Goal: Task Accomplishment & Management: Use online tool/utility

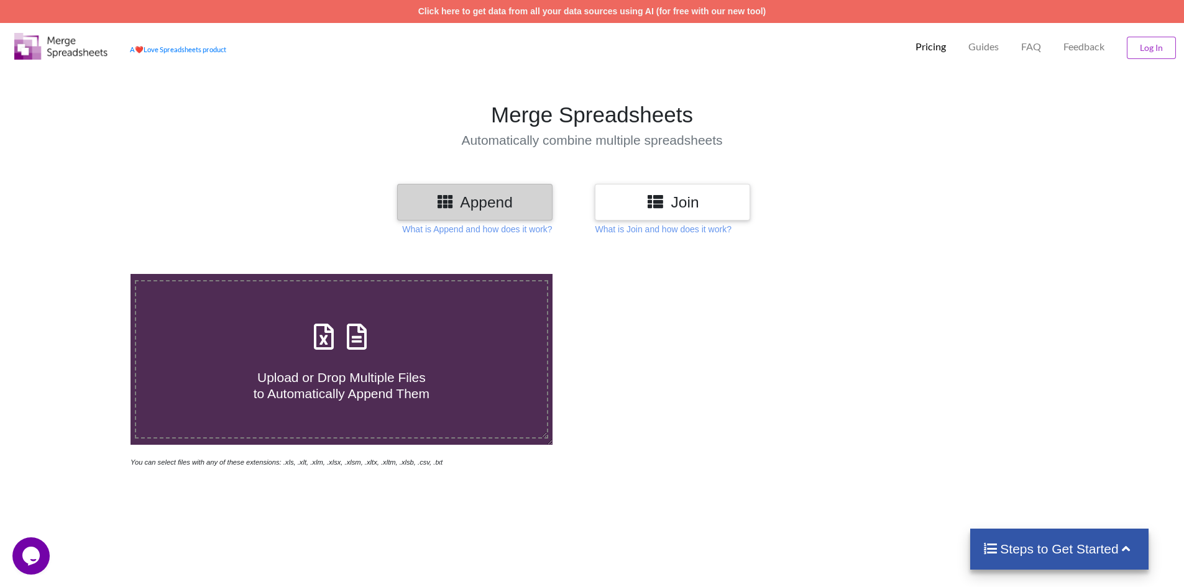
click at [469, 231] on p "What is Append and how does it work?" at bounding box center [477, 229] width 150 height 12
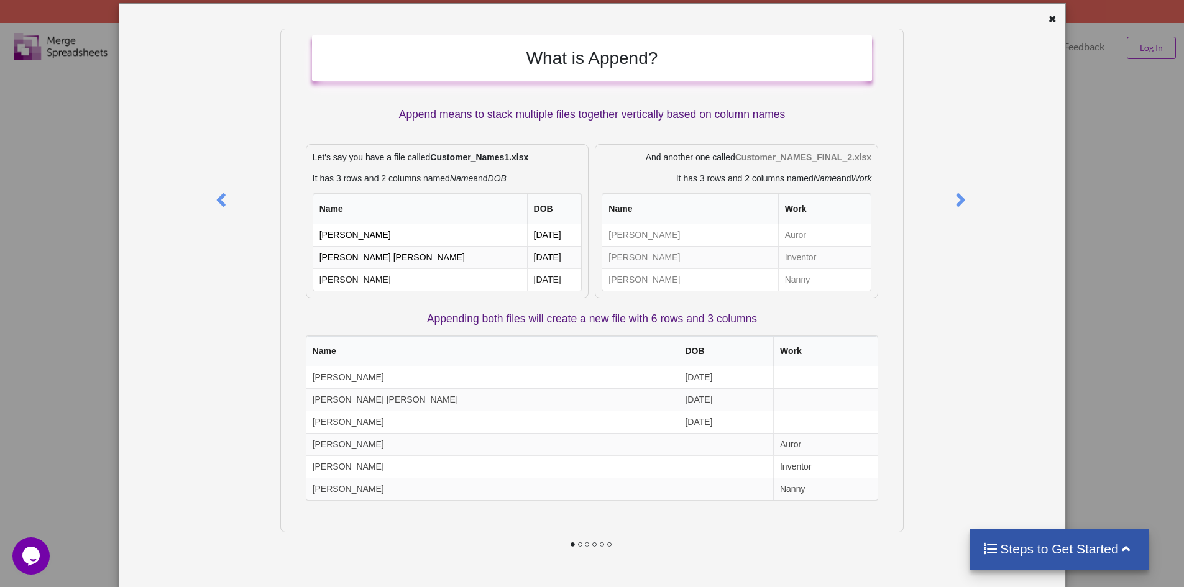
scroll to position [47, 0]
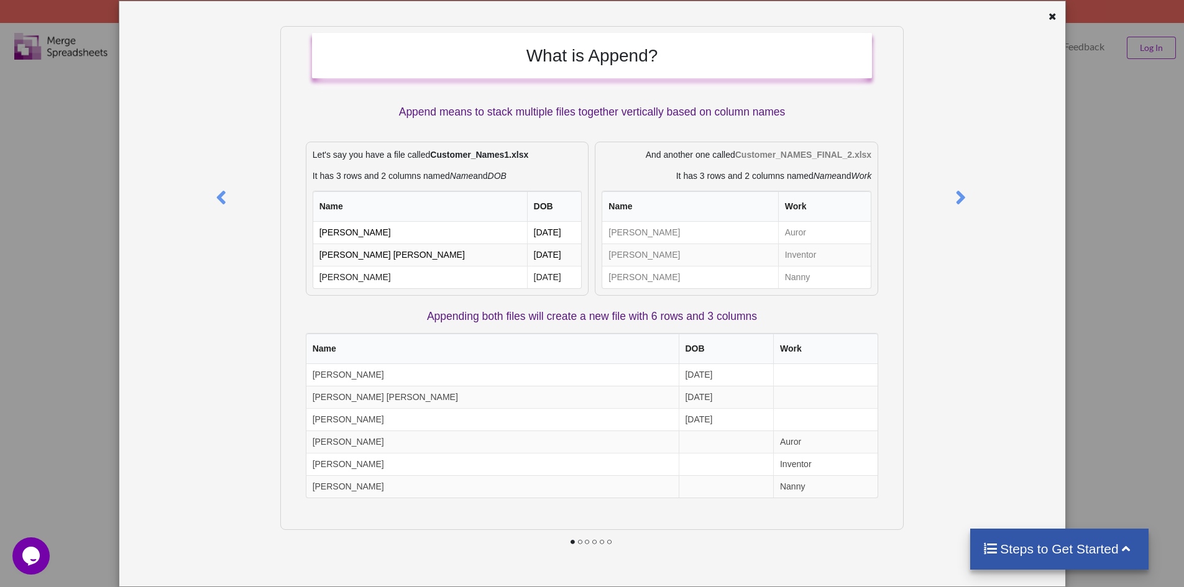
click at [966, 204] on div at bounding box center [961, 195] width 28 height 339
click at [957, 198] on icon at bounding box center [959, 192] width 25 height 22
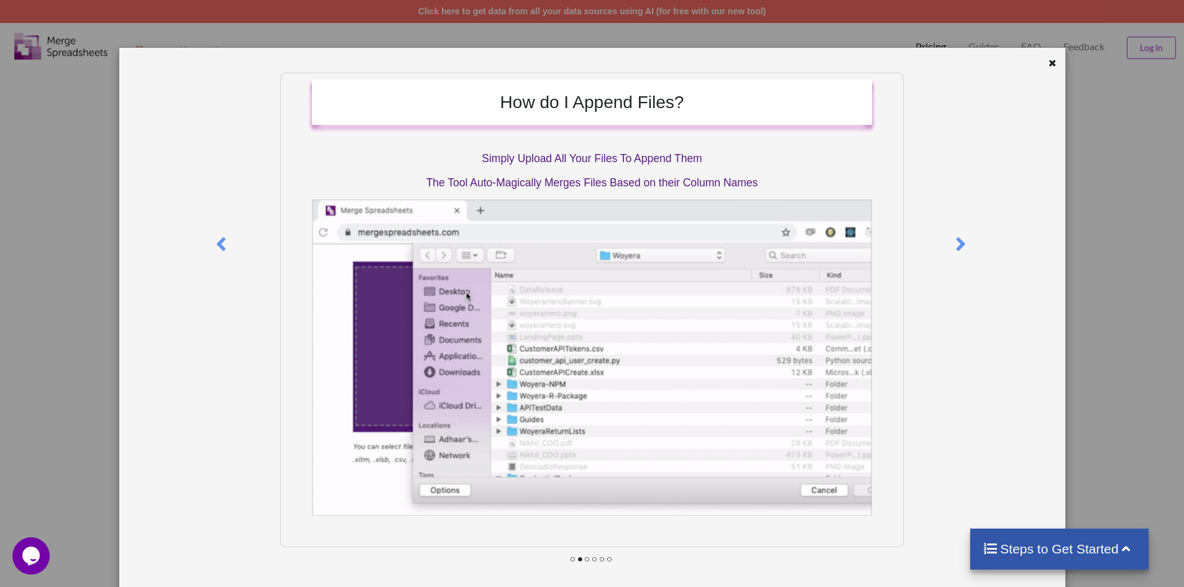
click at [1049, 64] on icon at bounding box center [1052, 61] width 11 height 9
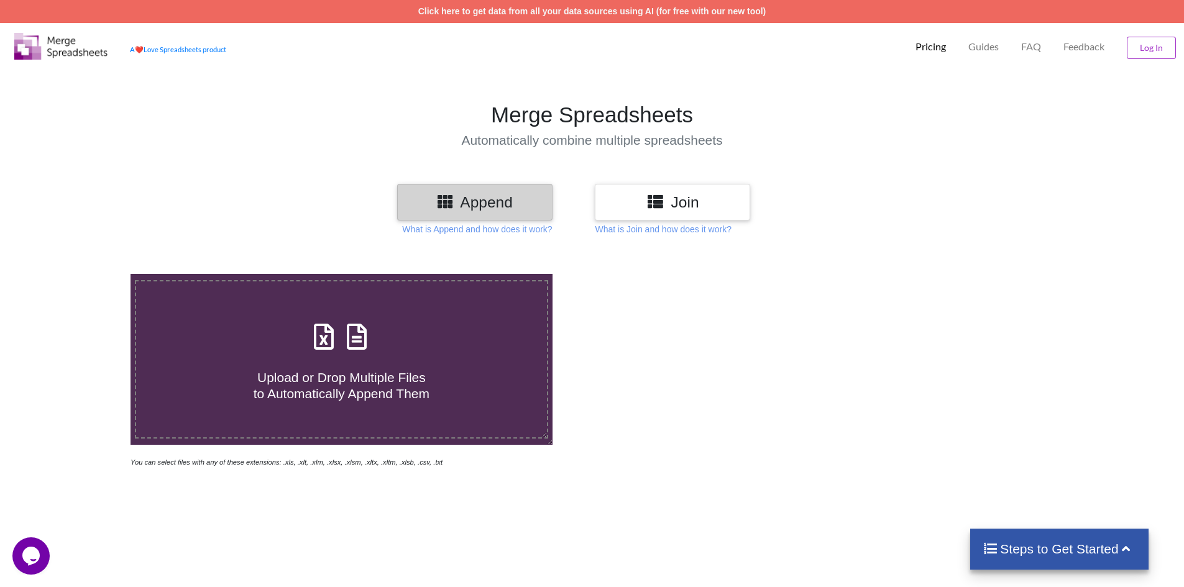
click at [643, 229] on p "What is Join and how does it work?" at bounding box center [663, 229] width 136 height 12
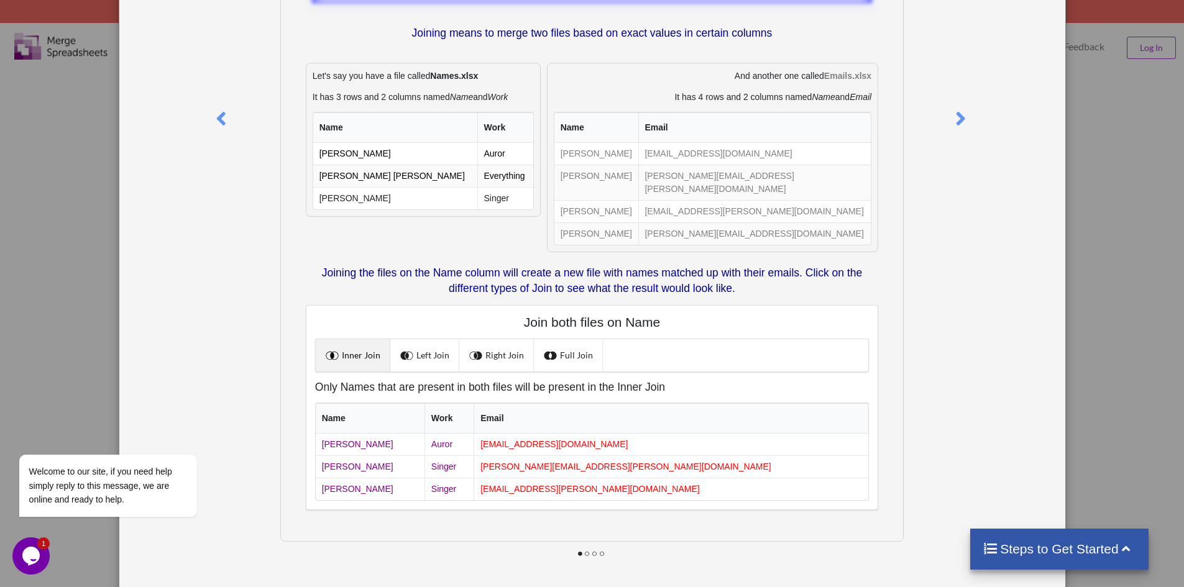
click at [1080, 140] on div "What is Join? Joining means to merge two files based on exact values in certain…" at bounding box center [592, 293] width 1184 height 587
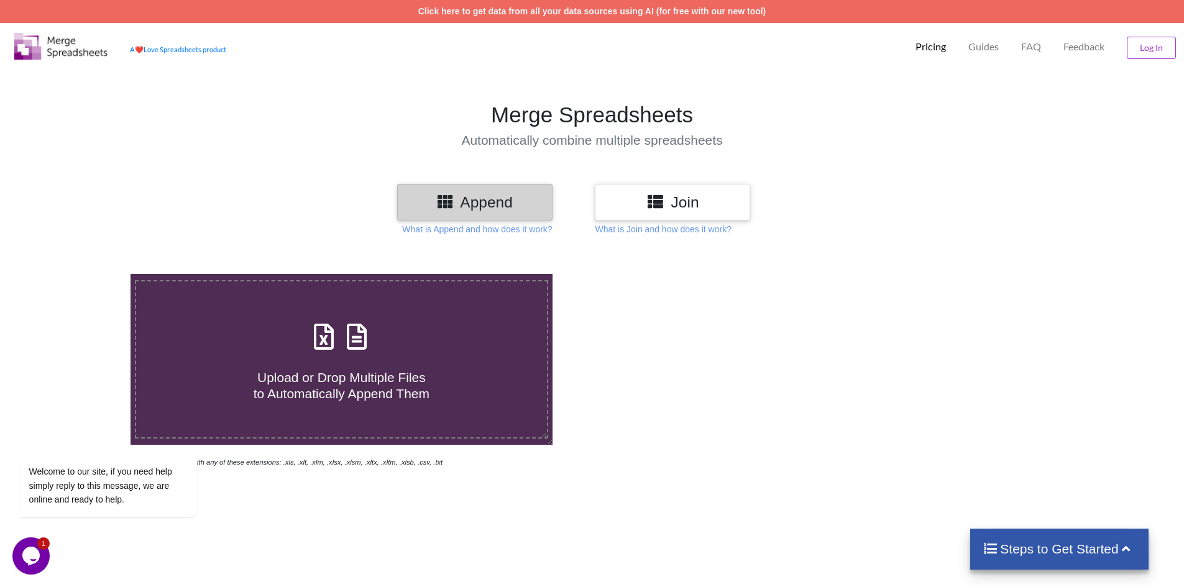
click at [724, 199] on h3 "Join" at bounding box center [672, 202] width 137 height 18
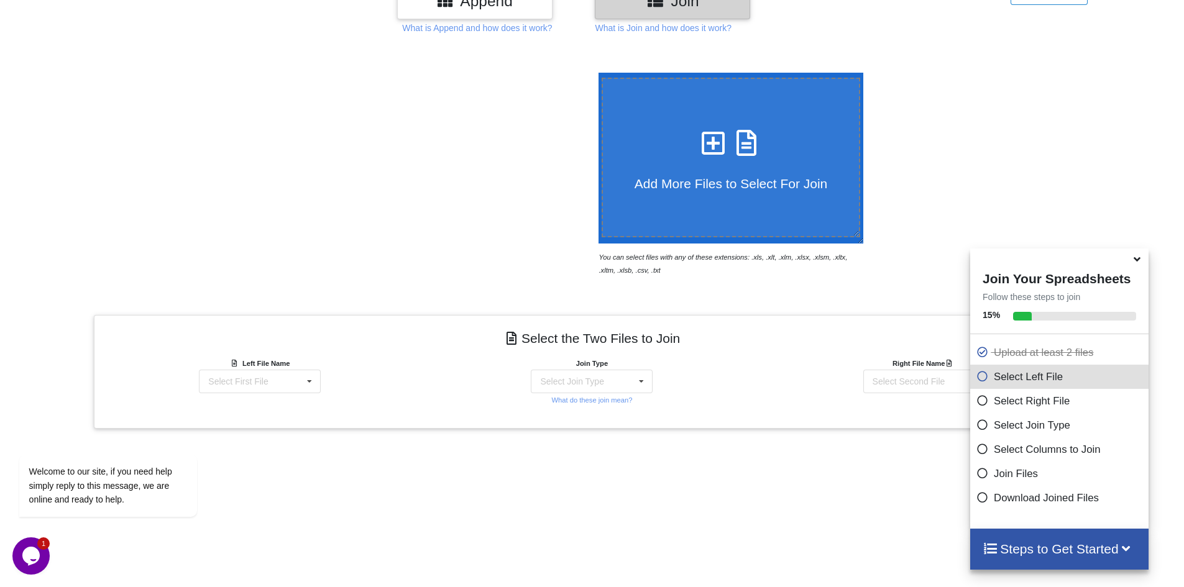
scroll to position [374, 0]
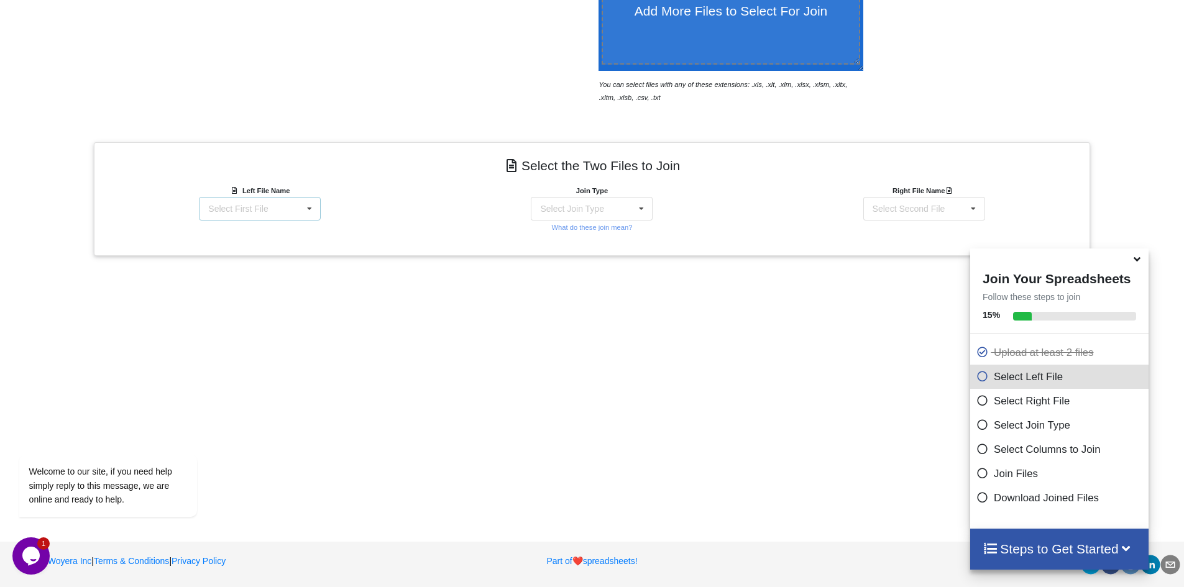
click at [293, 216] on div "Select First File Australia__ D7 Hotels _ NZ Script - NL Lead List.csv Australi…" at bounding box center [260, 209] width 122 height 24
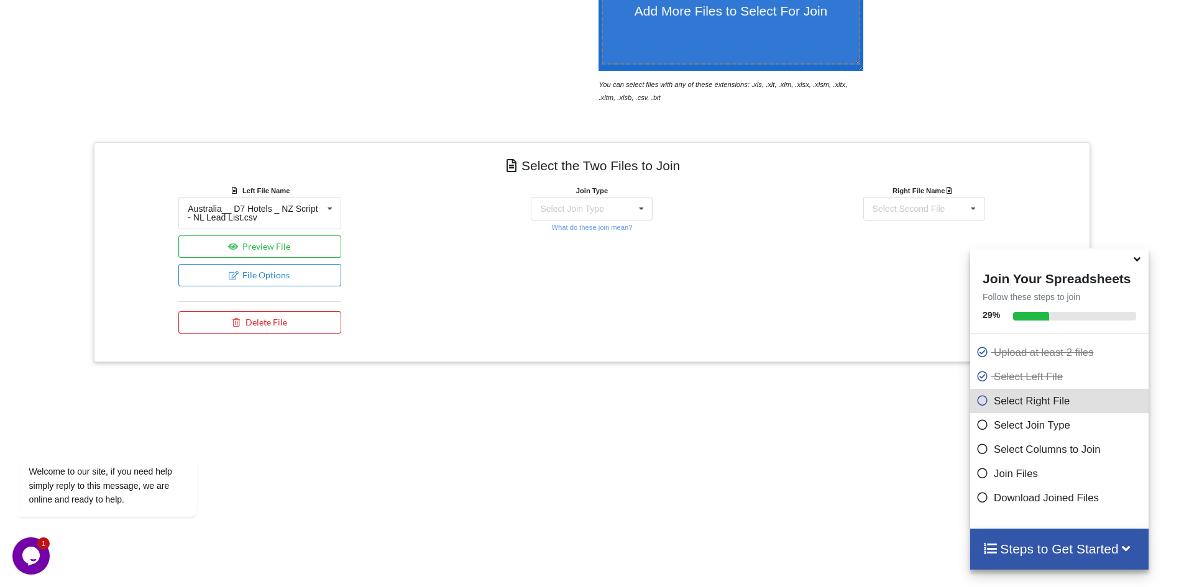
click at [349, 158] on h4 "Select the Two Files to Join" at bounding box center [591, 166] width 977 height 28
click at [319, 214] on div "Australia__ D7 Hotels _ NZ Script - NL Lead List.csv" at bounding box center [255, 212] width 135 height 17
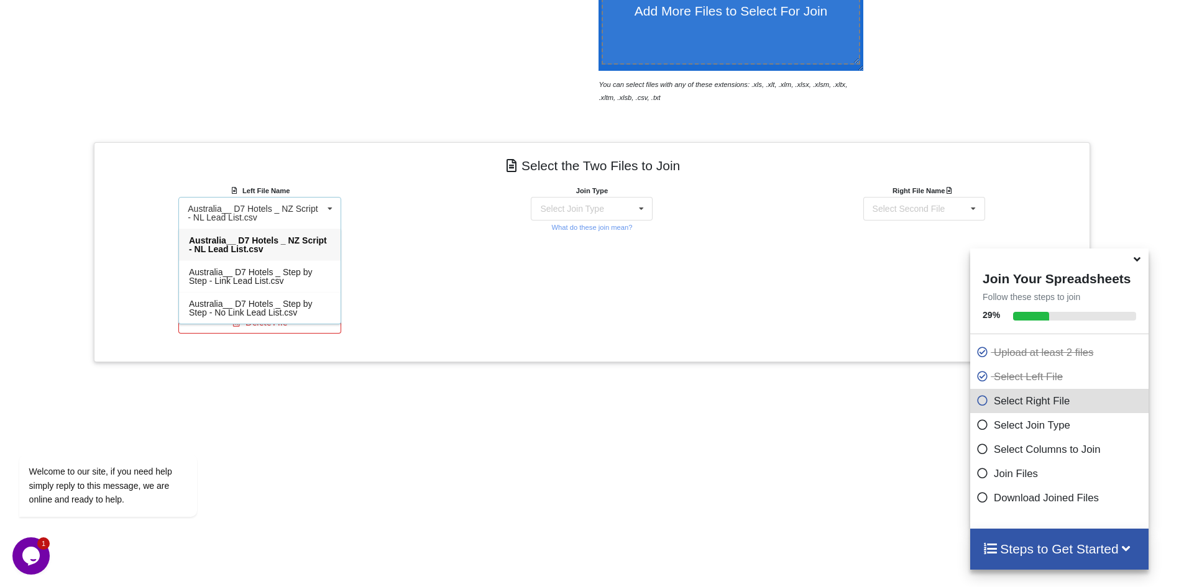
click at [297, 204] on div "Australia__ D7 Hotels _ NZ Script - NL Lead List.csv" at bounding box center [255, 212] width 135 height 17
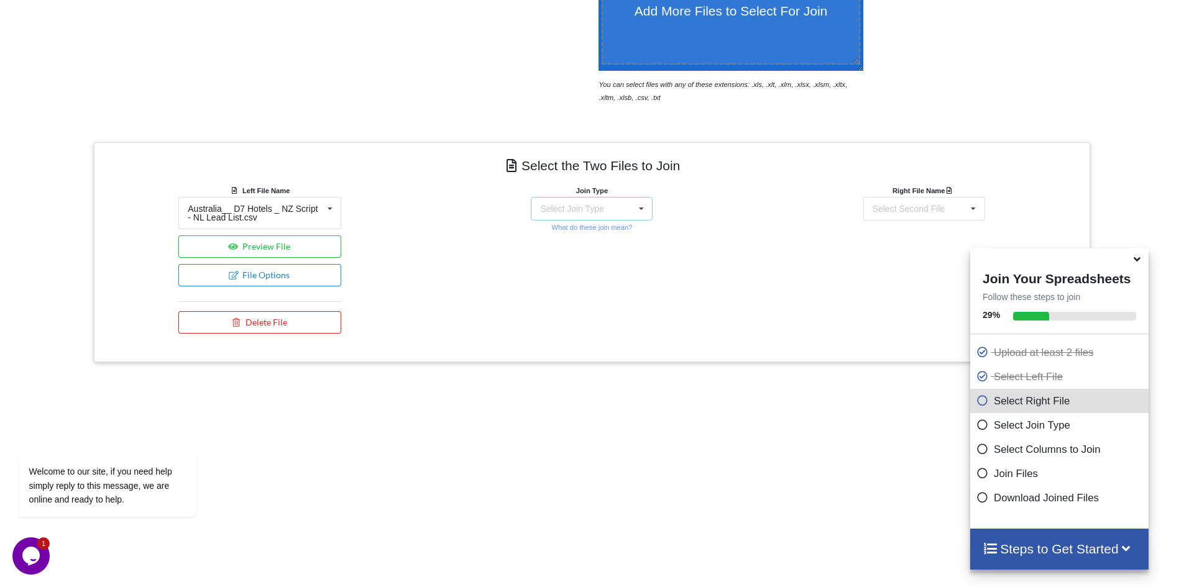
click at [619, 213] on div "Select Join Type INNER JOIN LEFT JOIN RIGHT JOIN FULL JOIN" at bounding box center [592, 209] width 122 height 24
click at [681, 188] on div "Join Type INNER JOIN INNER JOIN LEFT JOIN RIGHT JOIN FULL JOIN What do these jo…" at bounding box center [592, 262] width 332 height 156
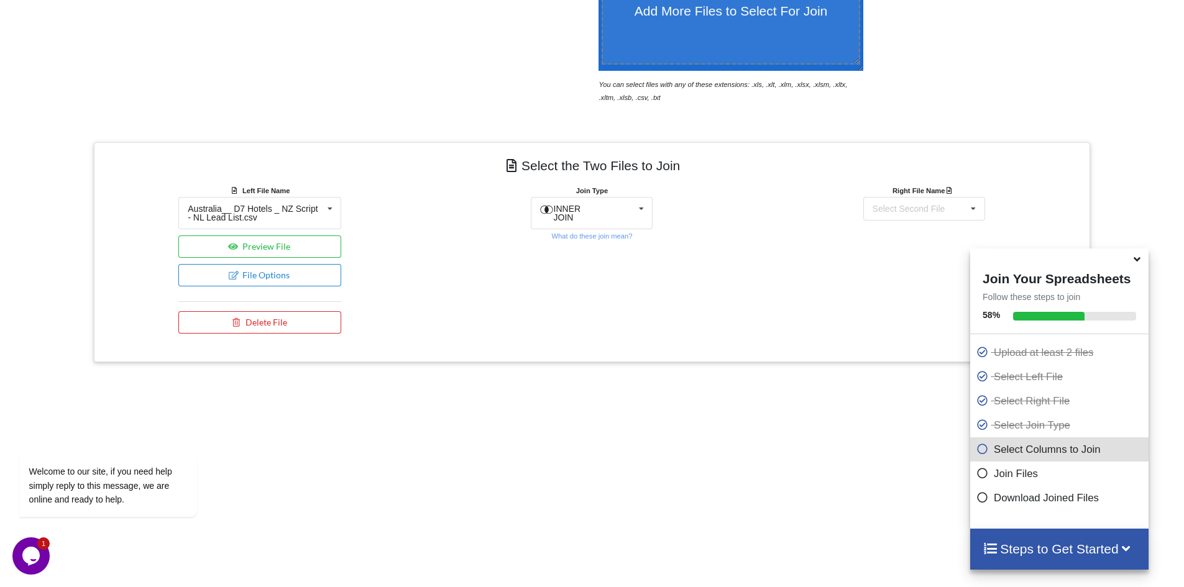
click at [601, 235] on small "What do these join mean?" at bounding box center [591, 235] width 81 height 7
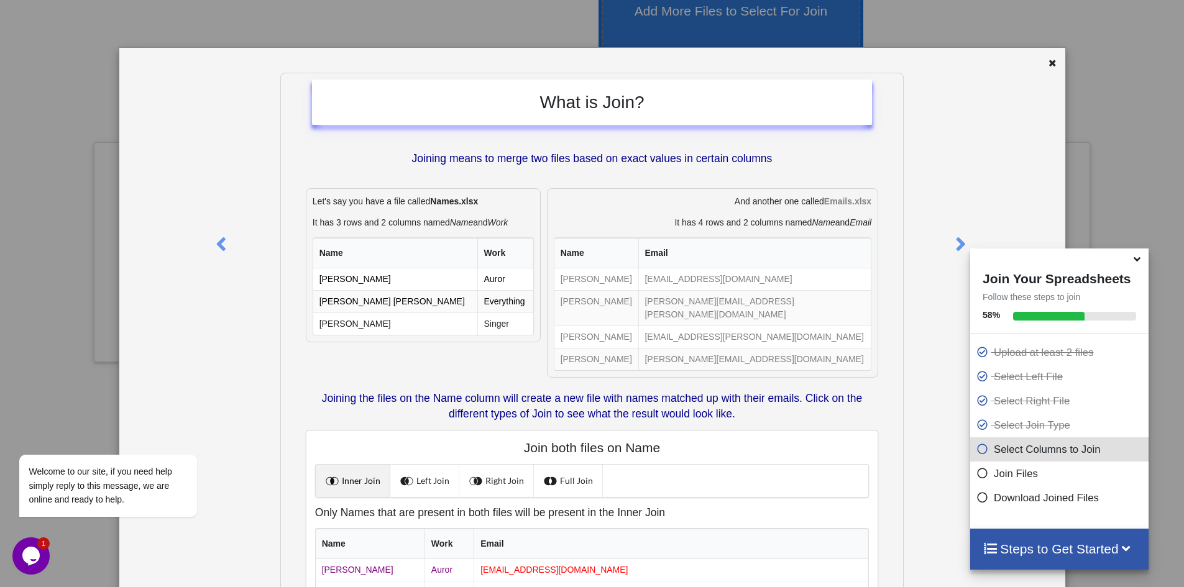
scroll to position [126, 0]
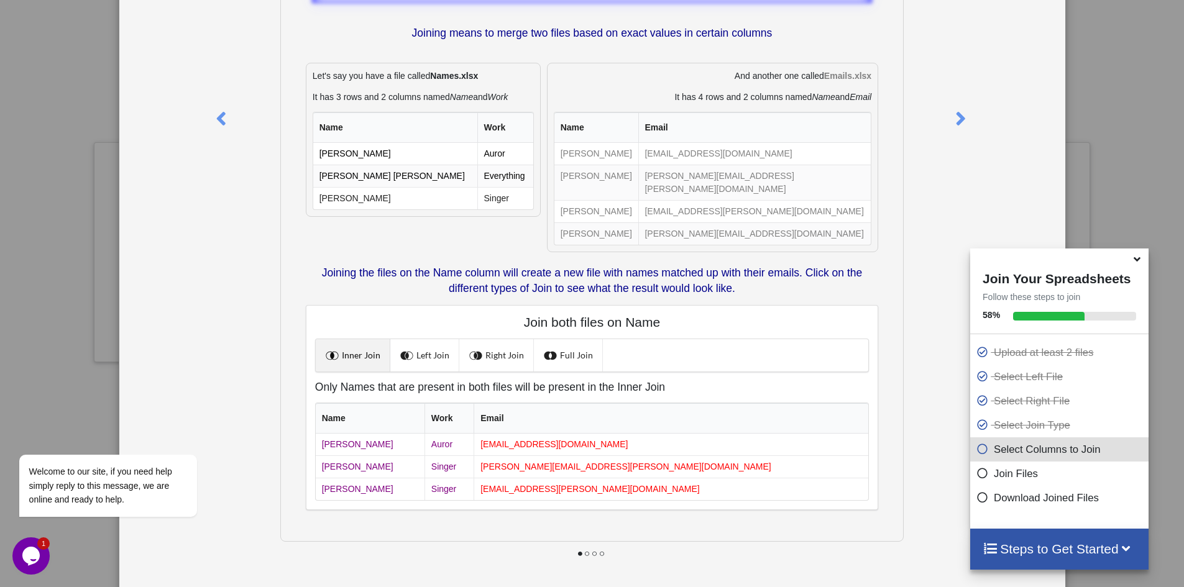
click at [438, 339] on link "Left Join" at bounding box center [424, 355] width 69 height 32
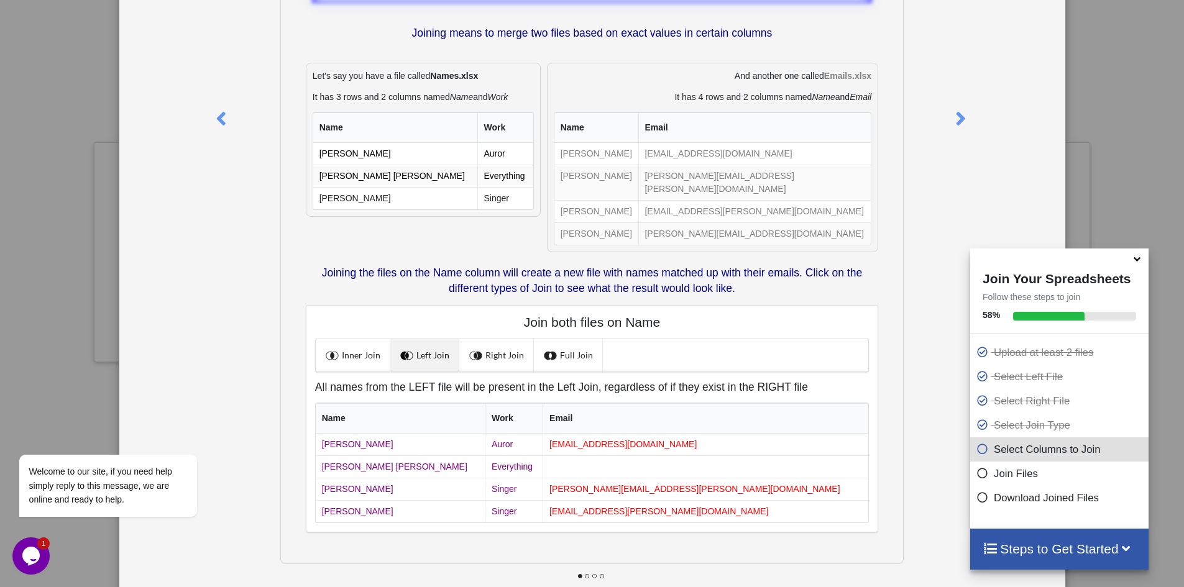
click at [501, 344] on link "Right Join" at bounding box center [496, 355] width 75 height 32
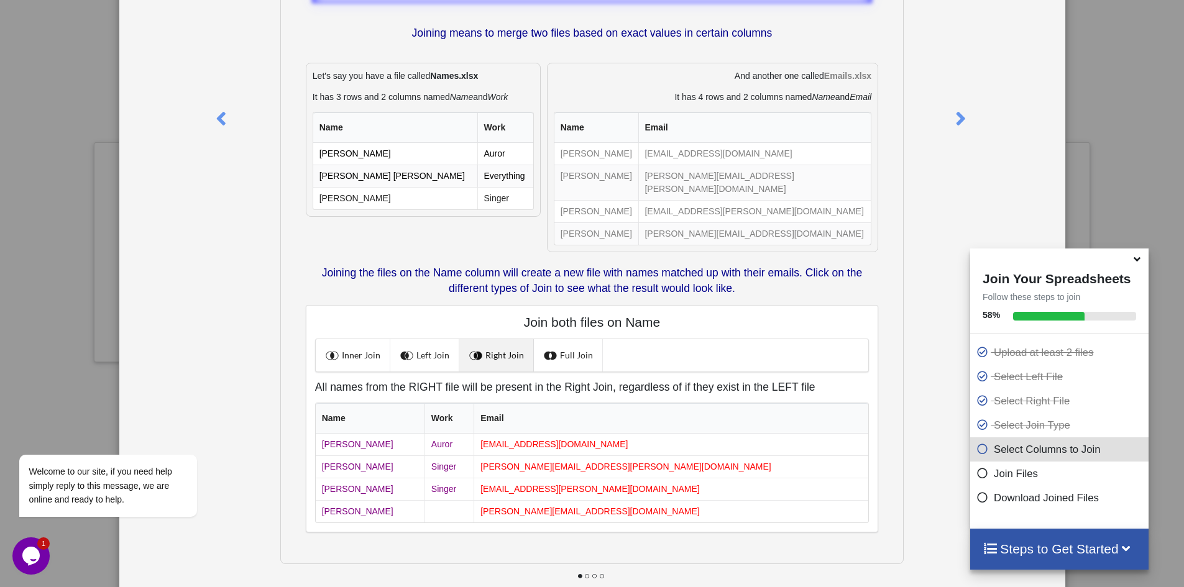
click at [581, 344] on link "Full Join" at bounding box center [568, 355] width 69 height 32
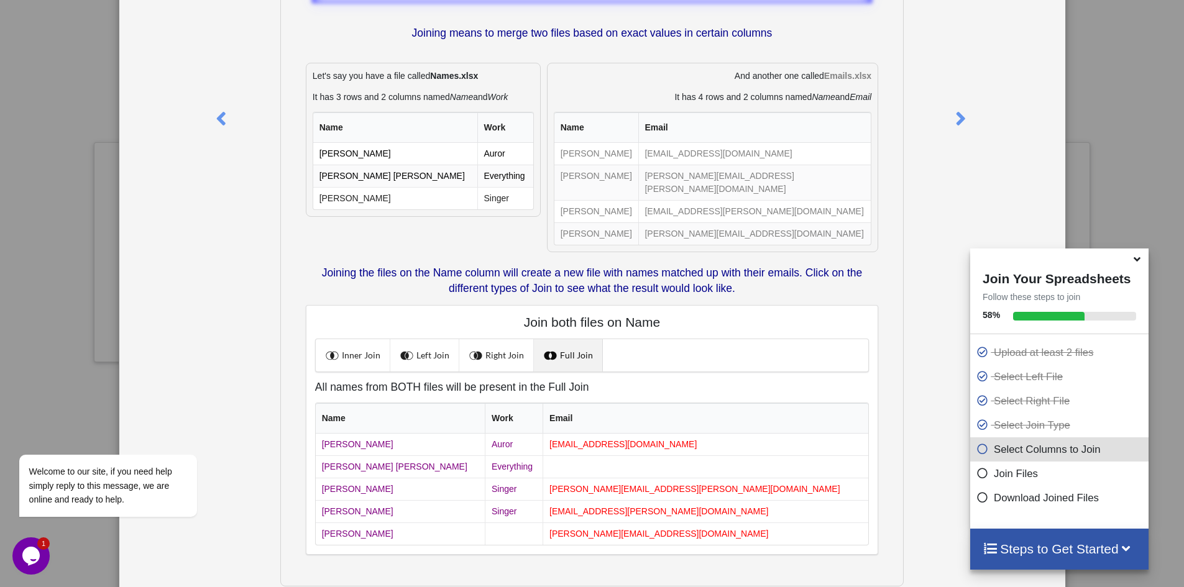
click at [1135, 158] on div "What is Join? Joining means to merge two files based on exact values in certain…" at bounding box center [592, 293] width 1184 height 587
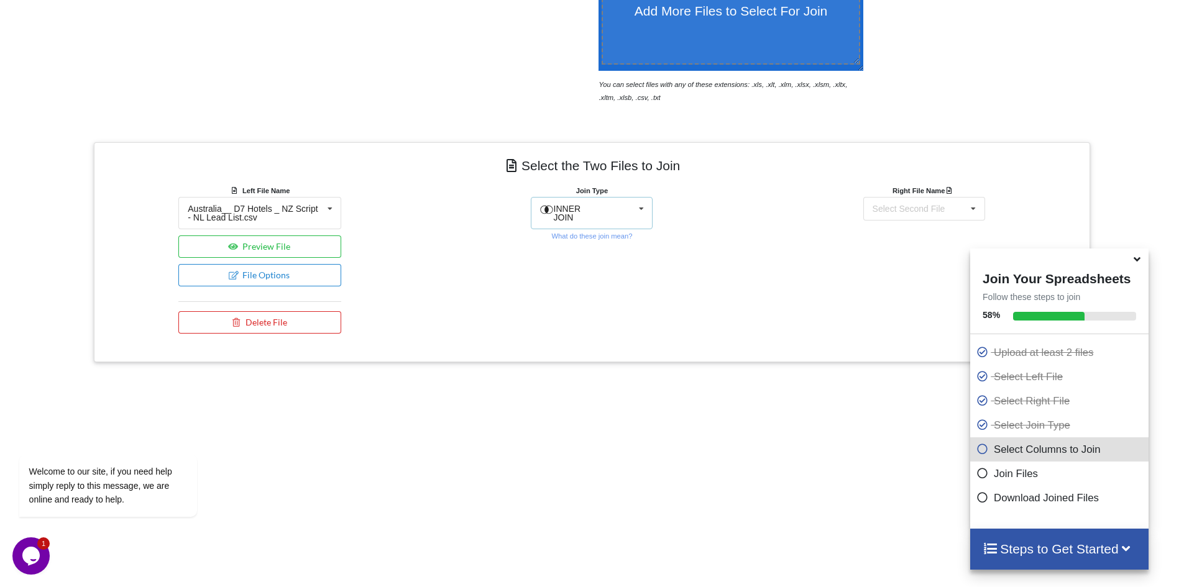
click at [602, 208] on div "INNER JOIN" at bounding box center [572, 212] width 65 height 17
click at [560, 326] on div at bounding box center [551, 324] width 20 height 13
click at [911, 204] on div "Select Second File" at bounding box center [908, 208] width 73 height 9
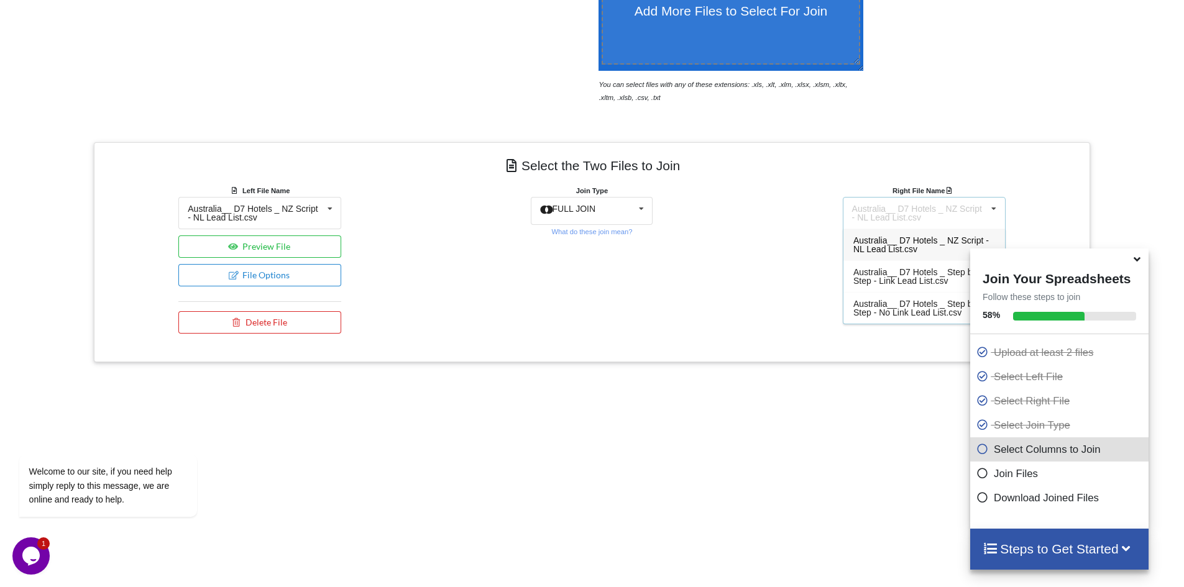
click at [875, 241] on span "Australia__ D7 Hotels _ NZ Script - NL Lead List.csv" at bounding box center [920, 244] width 135 height 19
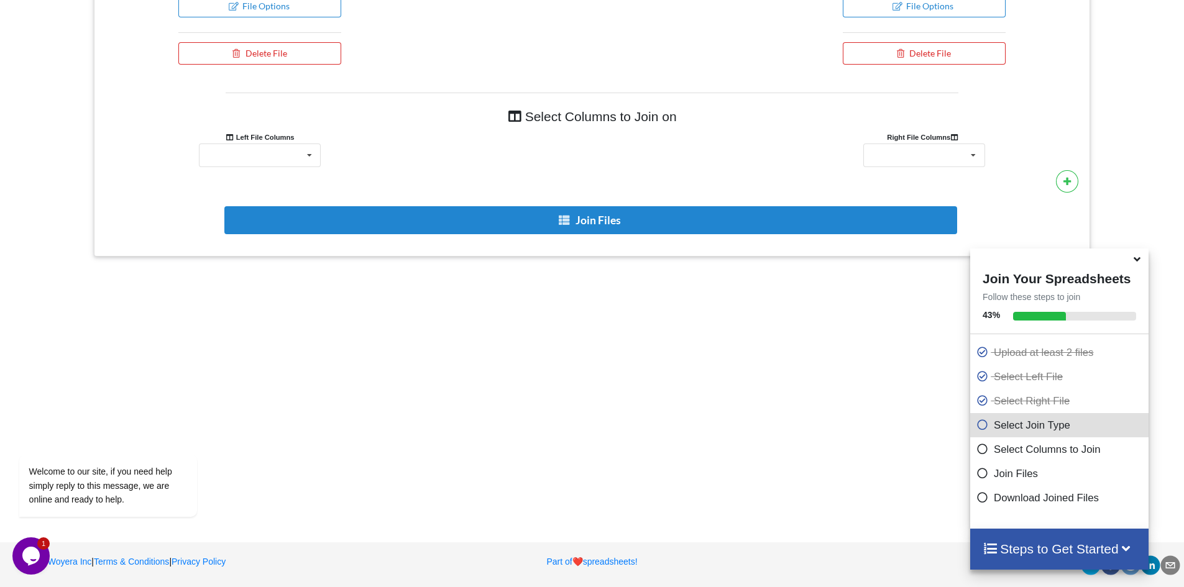
scroll to position [669, 0]
click at [306, 162] on icon at bounding box center [309, 155] width 19 height 23
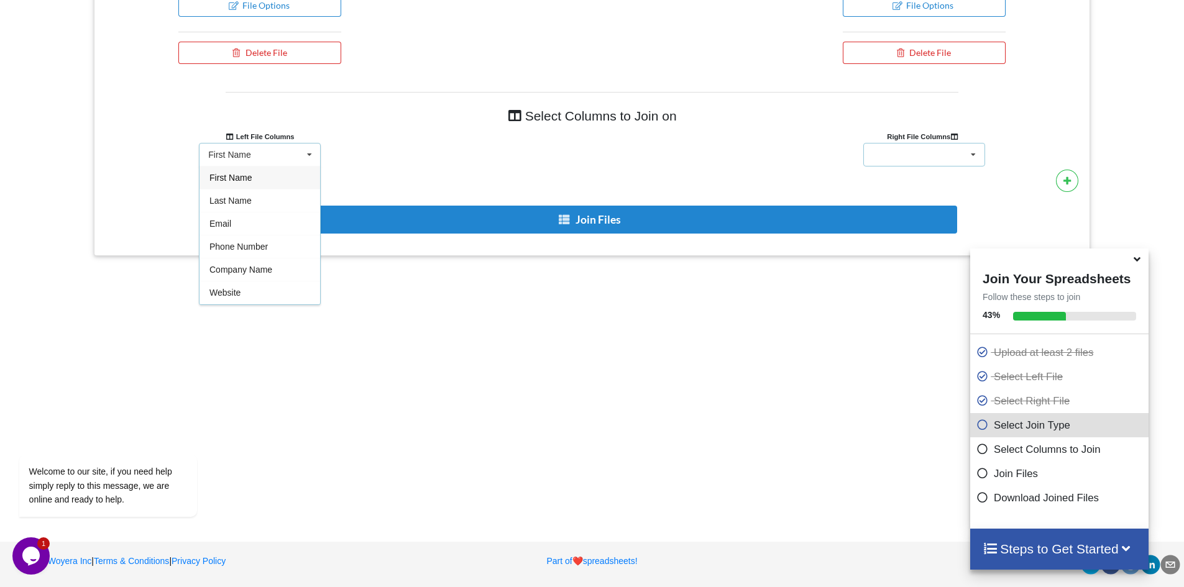
click at [903, 152] on div "First Name Last Name Email Phone Number Company Name Website LinkedIn Profile L…" at bounding box center [924, 155] width 122 height 24
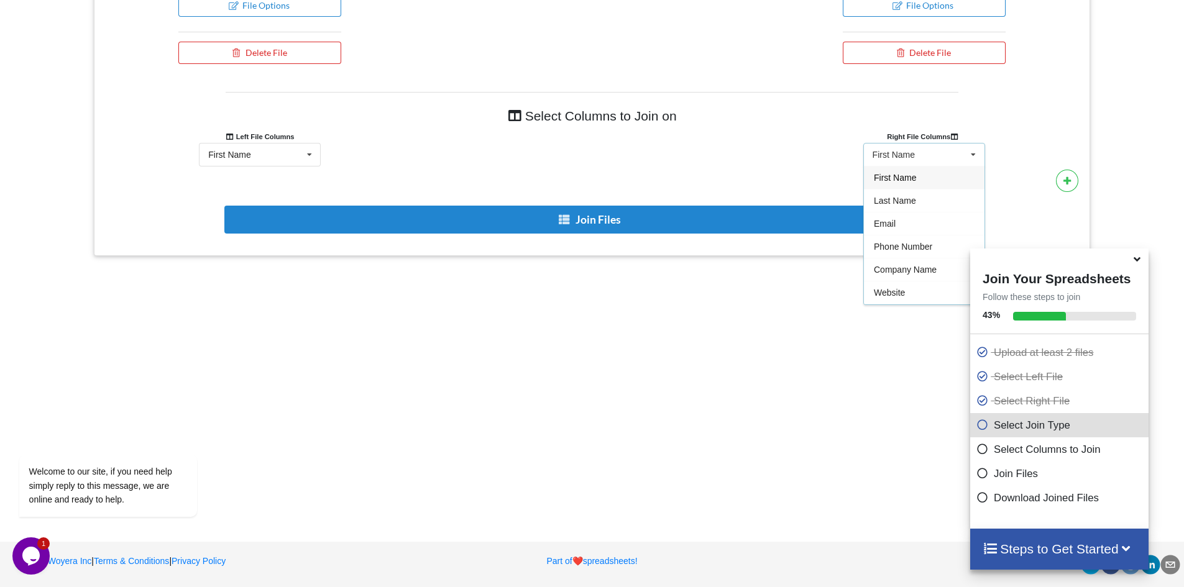
click at [661, 158] on div at bounding box center [592, 155] width 332 height 24
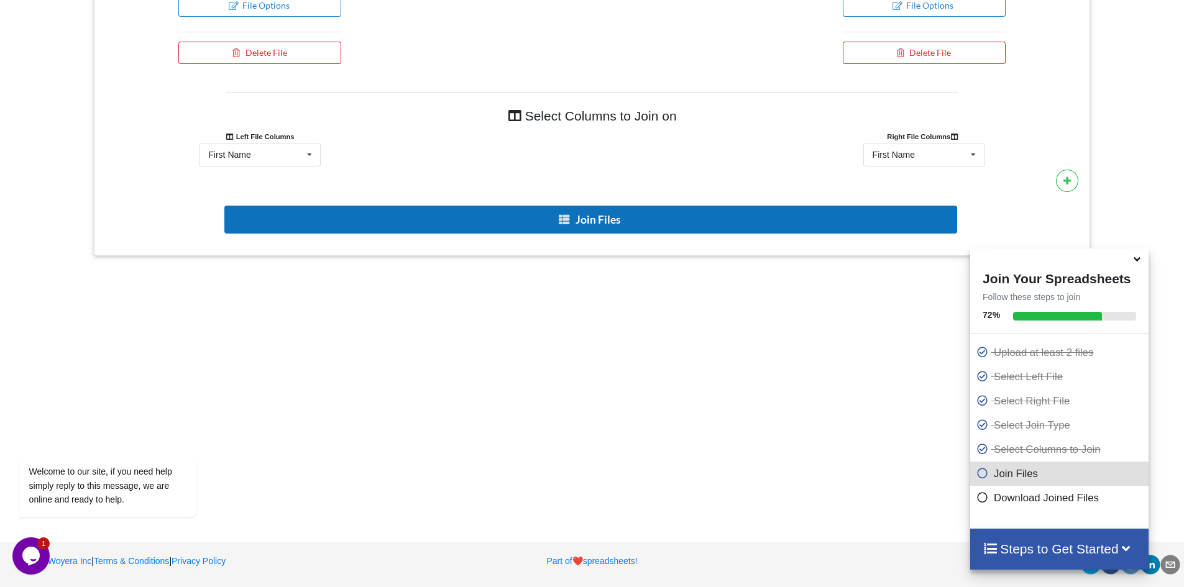
click at [762, 210] on button "Join Files" at bounding box center [590, 220] width 733 height 28
